Goal: Task Accomplishment & Management: Manage account settings

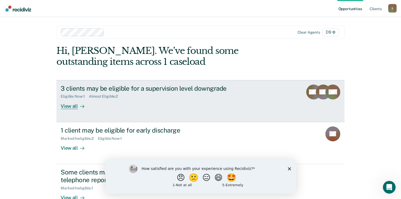
click at [104, 89] on div "3 clients may be eligible for a supervision level downgrade" at bounding box center [154, 88] width 187 height 8
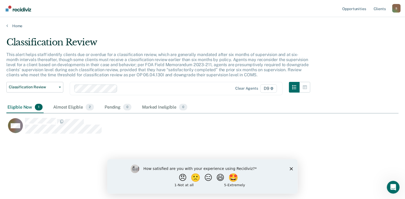
scroll to position [118, 388]
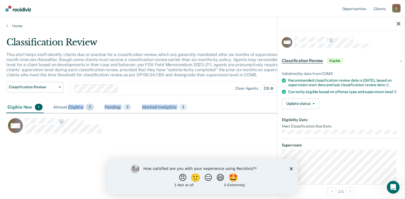
drag, startPoint x: 61, startPoint y: 166, endPoint x: 68, endPoint y: 106, distance: 60.5
click at [68, 106] on div "Classification Review This alert helps staff identify clients due or overdue fo…" at bounding box center [202, 106] width 392 height 139
click at [68, 106] on div "Almost Eligible 2" at bounding box center [73, 107] width 43 height 12
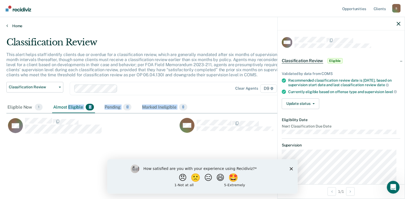
click at [16, 24] on link "Home" at bounding box center [202, 25] width 392 height 5
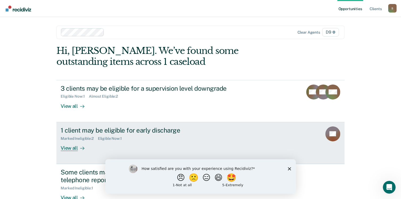
click at [72, 147] on div "View all" at bounding box center [76, 145] width 30 height 10
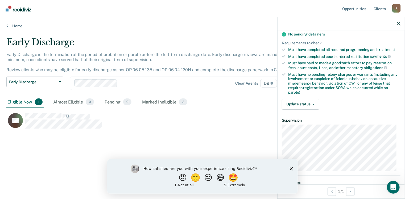
scroll to position [119, 0]
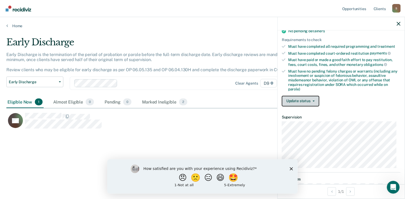
click at [299, 98] on button "Update status" at bounding box center [301, 101] width 38 height 11
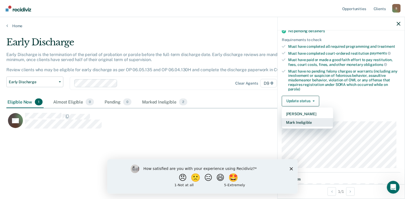
click at [300, 118] on button "Mark Ineligible" at bounding box center [307, 122] width 51 height 9
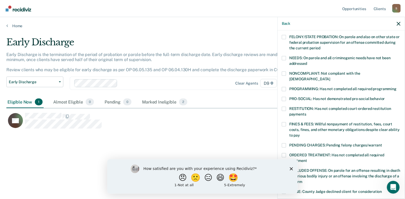
scroll to position [66, 0]
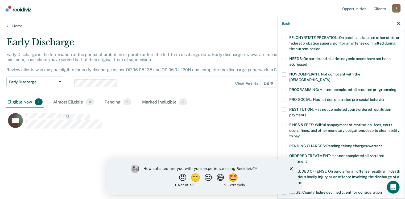
click at [284, 72] on span at bounding box center [284, 74] width 4 height 4
click at [330, 78] on input "NONCOMPLIANT: Not compliant with the [DEMOGRAPHIC_DATA]" at bounding box center [330, 78] width 0 height 0
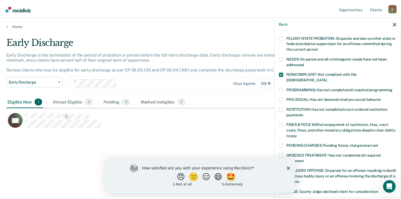
scroll to position [151, 0]
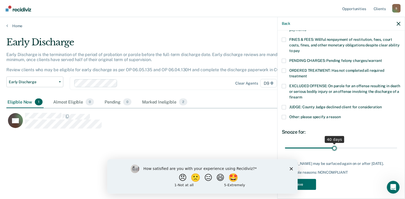
drag, startPoint x: 321, startPoint y: 142, endPoint x: 333, endPoint y: 139, distance: 12.5
type input "40"
click at [333, 143] on input "range" at bounding box center [341, 147] width 112 height 9
click at [290, 169] on polygon "Close survey" at bounding box center [291, 168] width 3 height 3
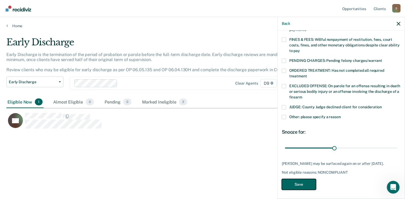
click at [295, 183] on button "Save" at bounding box center [299, 184] width 34 height 11
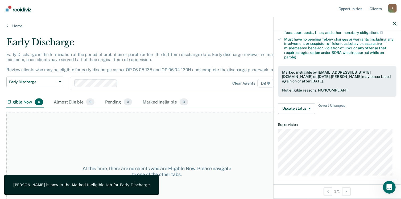
click at [15, 28] on main "Early Discharge Early Discharge is the termination of the period of probation o…" at bounding box center [200, 112] width 401 height 169
click at [15, 25] on link "Home" at bounding box center [200, 25] width 388 height 5
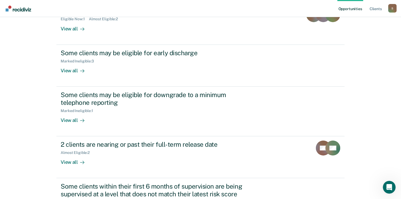
scroll to position [92, 0]
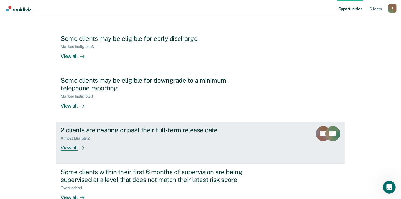
click at [76, 133] on div "2 clients are nearing or past their full-term release date" at bounding box center [154, 130] width 187 height 8
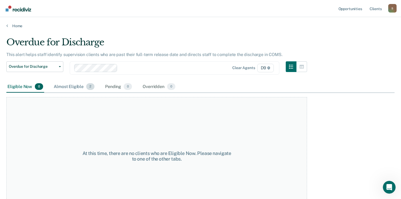
click at [60, 85] on div "Almost Eligible 2" at bounding box center [74, 87] width 43 height 12
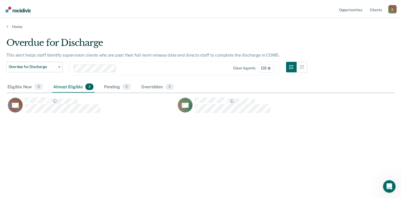
scroll to position [118, 388]
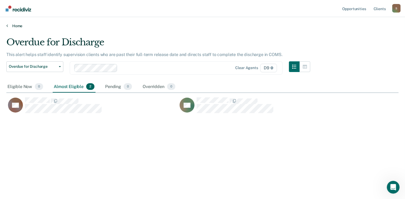
click at [11, 26] on link "Home" at bounding box center [202, 25] width 392 height 5
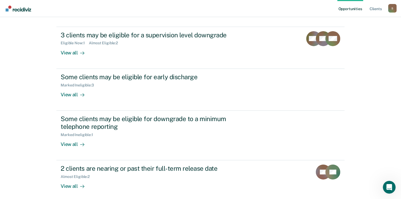
scroll to position [54, 0]
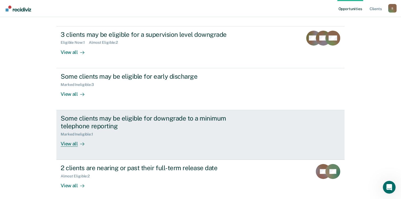
click at [70, 141] on div "View all" at bounding box center [76, 141] width 30 height 10
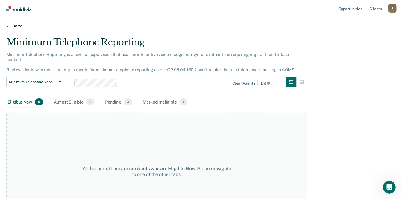
click at [13, 27] on link "Home" at bounding box center [200, 25] width 388 height 5
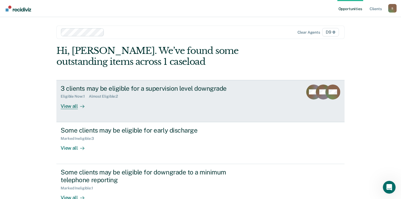
click at [68, 109] on link "3 clients may be eligible for a supervision level downgrade Eligible Now : 1 Al…" at bounding box center [200, 101] width 288 height 42
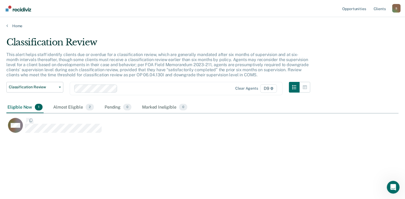
scroll to position [118, 388]
click at [45, 119] on div "WW" at bounding box center [177, 123] width 343 height 21
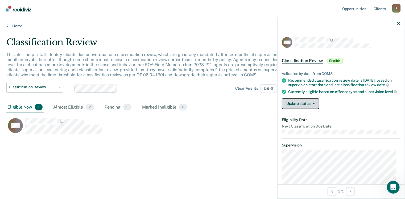
click at [301, 109] on button "Update status" at bounding box center [301, 103] width 38 height 11
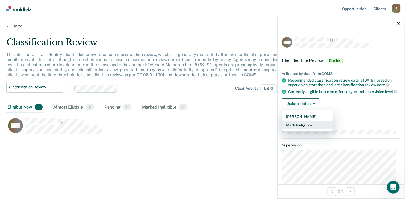
click at [302, 129] on button "Mark Ineligible" at bounding box center [307, 125] width 51 height 9
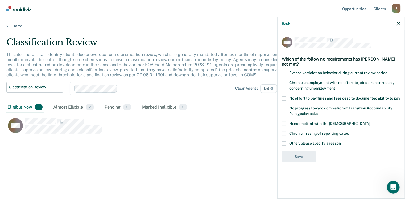
click at [288, 141] on label "Other: please specify a reason" at bounding box center [341, 144] width 119 height 6
click at [341, 141] on input "Other: please specify a reason" at bounding box center [341, 141] width 0 height 0
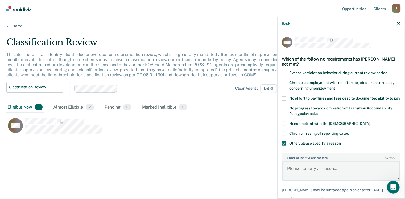
click at [305, 175] on textarea "Enter at least 3 characters 0 / 1600" at bounding box center [341, 171] width 118 height 20
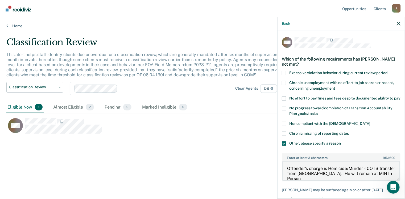
type textarea "Offender's charge is Homicide/Murder - ICOTS transfer from [GEOGRAPHIC_DATA]. H…"
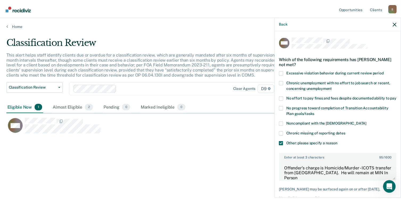
scroll to position [33, 0]
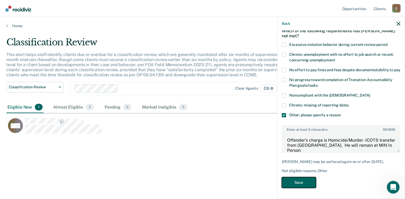
click at [300, 180] on button "Save" at bounding box center [299, 182] width 34 height 11
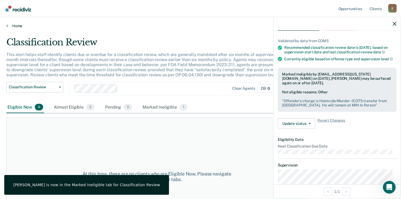
click at [16, 26] on link "Home" at bounding box center [200, 25] width 388 height 5
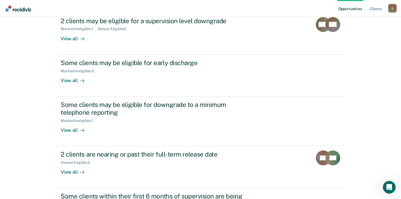
scroll to position [127, 0]
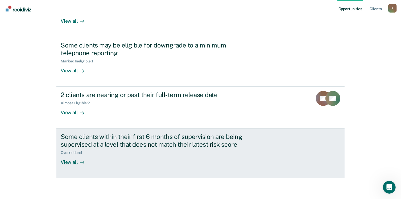
click at [71, 162] on div "View all" at bounding box center [76, 160] width 30 height 10
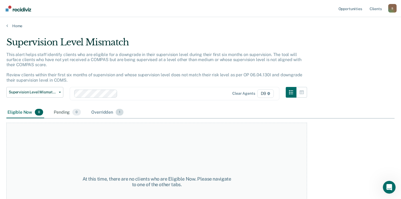
click at [104, 111] on div "Overridden 1" at bounding box center [107, 112] width 34 height 12
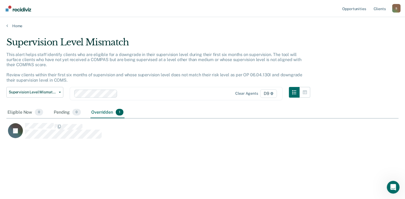
scroll to position [118, 388]
